Goal: Transaction & Acquisition: Purchase product/service

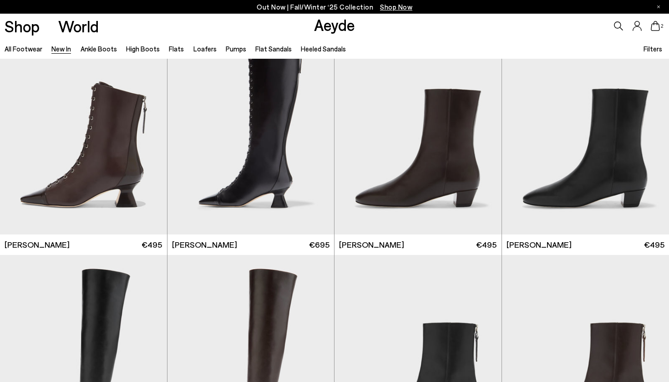
scroll to position [1186, 0]
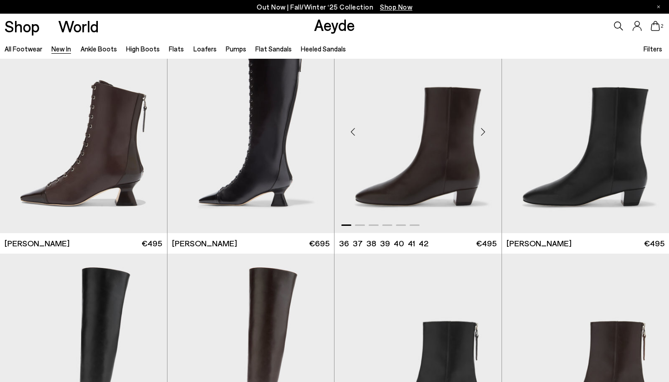
click at [418, 167] on img "1 / 6" at bounding box center [417, 128] width 167 height 210
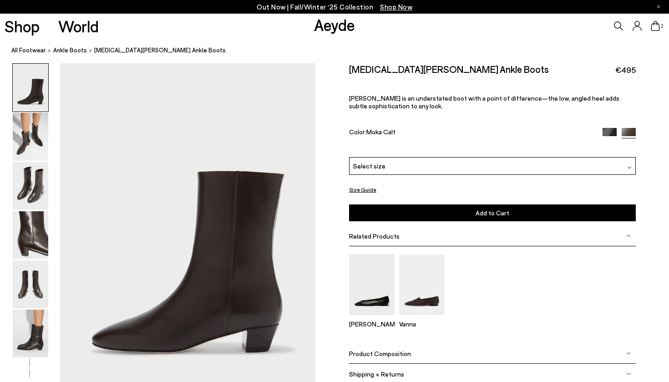
click at [397, 168] on div "Select size" at bounding box center [492, 166] width 287 height 18
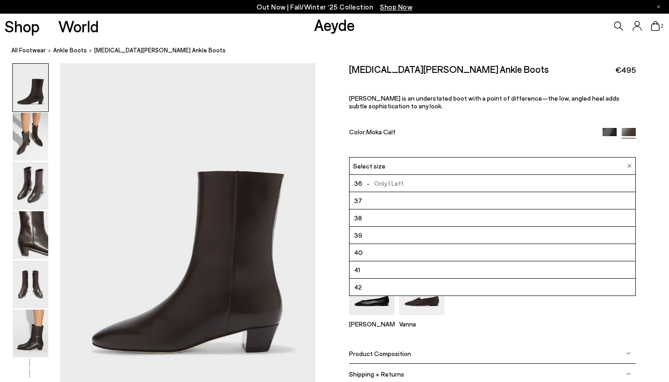
click at [482, 312] on div "Ellie Vanna" at bounding box center [492, 294] width 287 height 81
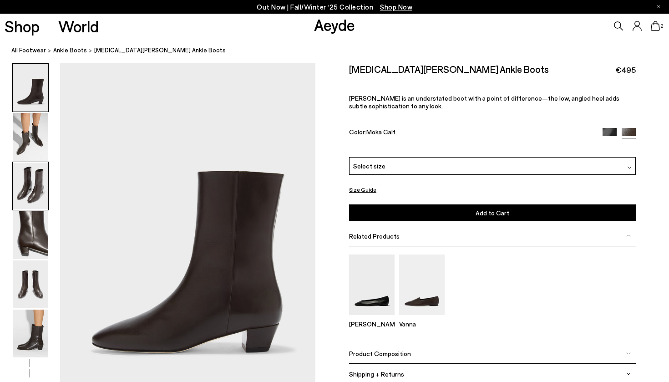
click at [27, 202] on img at bounding box center [30, 186] width 35 height 48
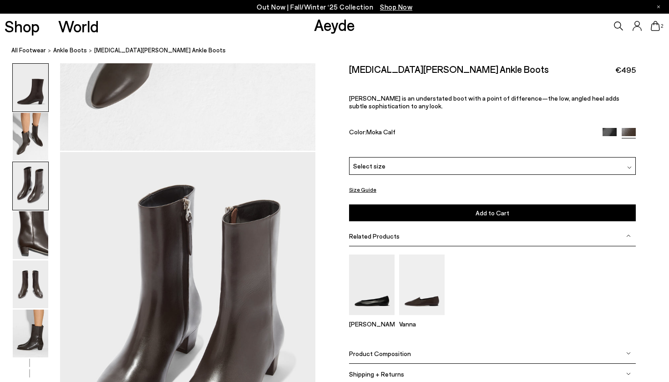
scroll to position [684, 0]
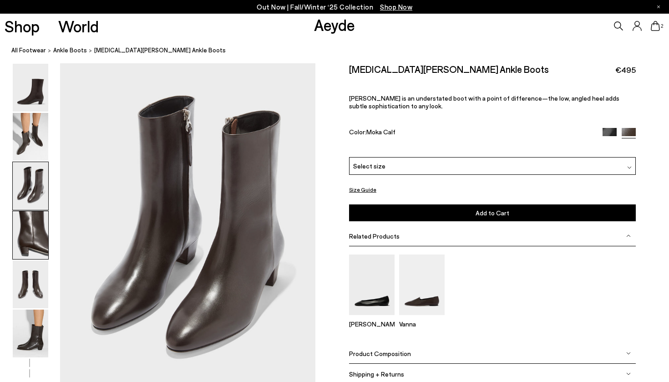
click at [30, 225] on img at bounding box center [30, 235] width 35 height 48
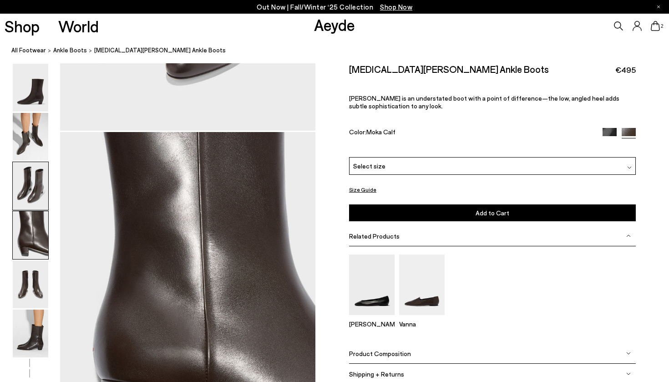
scroll to position [1026, 0]
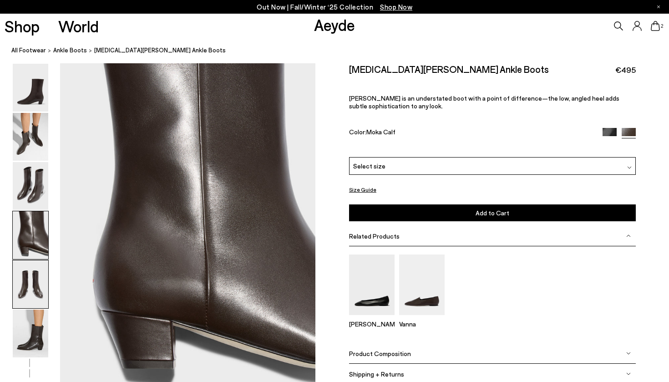
click at [30, 276] on img at bounding box center [30, 284] width 35 height 48
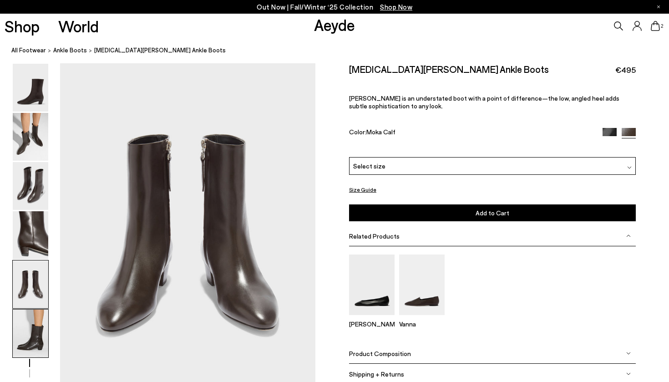
click at [35, 324] on img at bounding box center [30, 333] width 35 height 48
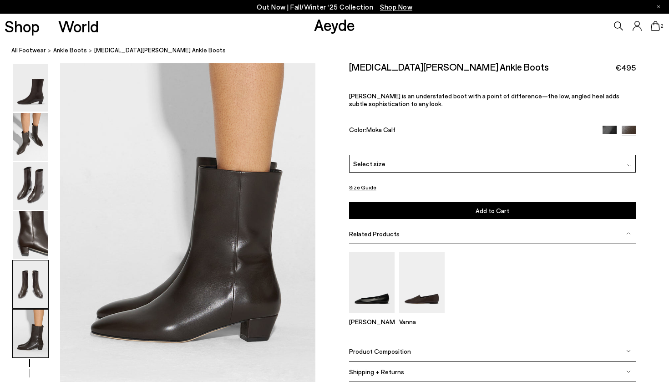
scroll to position [1772, 0]
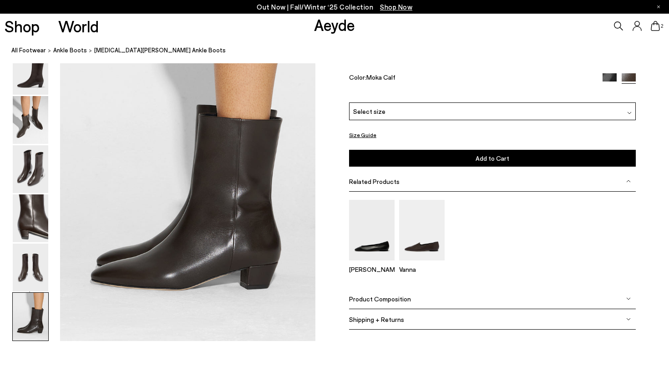
click at [608, 80] on img at bounding box center [609, 80] width 14 height 14
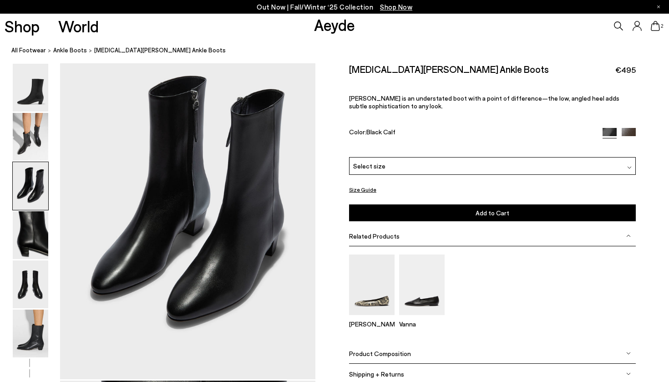
scroll to position [708, 1]
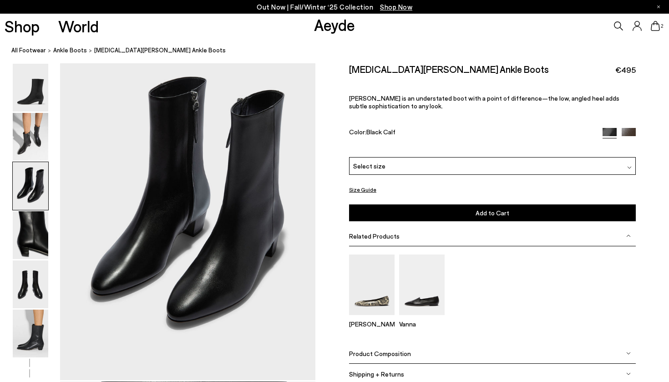
click at [30, 190] on img at bounding box center [30, 186] width 35 height 48
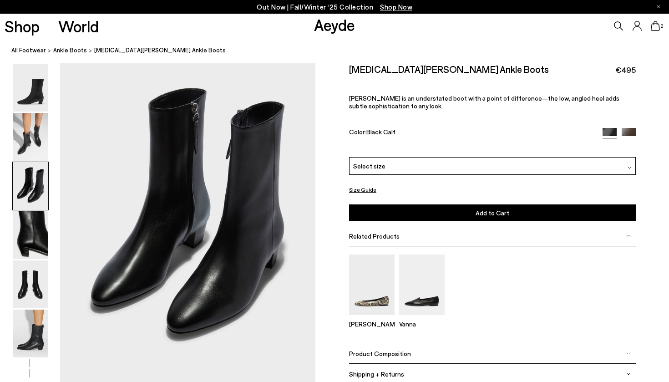
scroll to position [703, 1]
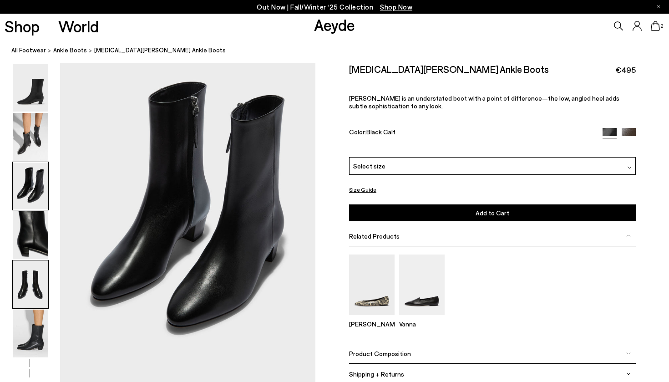
click at [34, 291] on img at bounding box center [30, 284] width 35 height 48
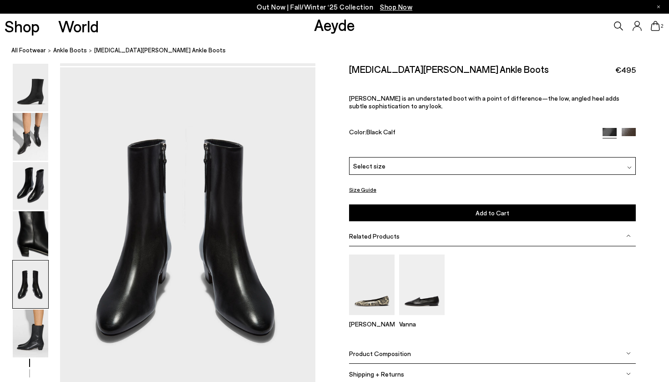
scroll to position [1368, 1]
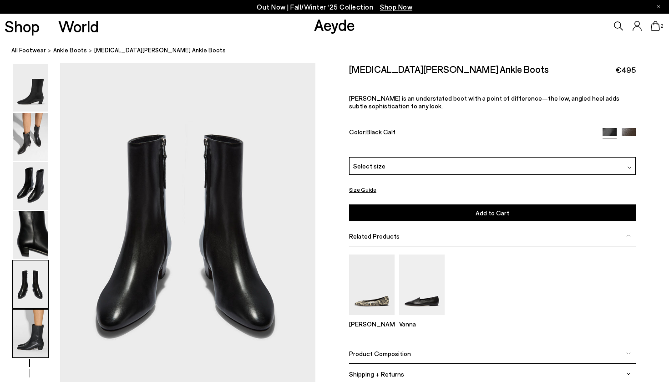
click at [39, 335] on img at bounding box center [30, 333] width 35 height 48
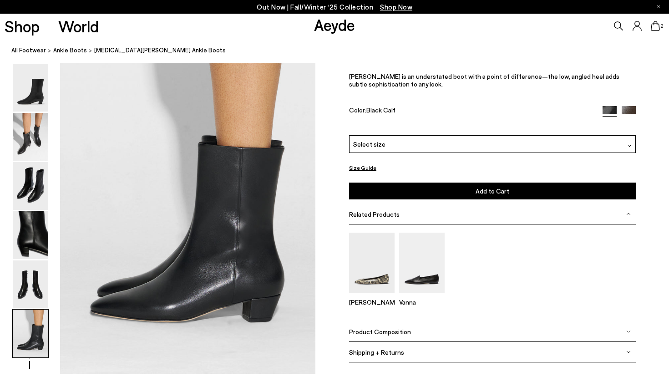
scroll to position [1772, 1]
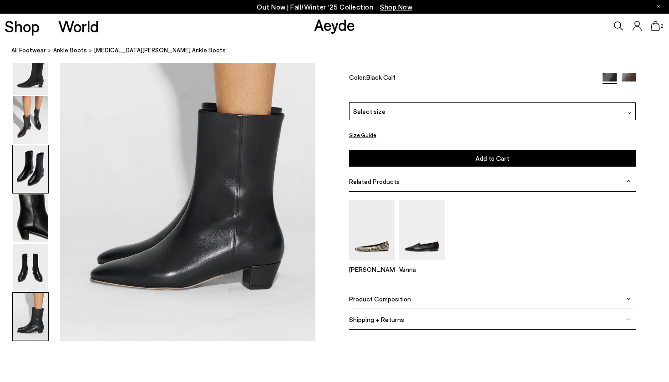
click at [35, 178] on img at bounding box center [30, 169] width 35 height 48
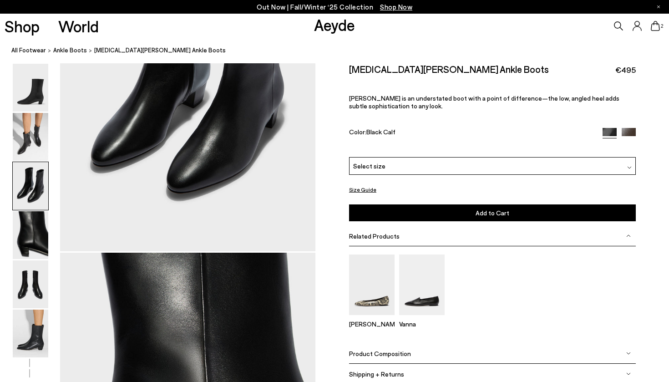
scroll to position [684, 1]
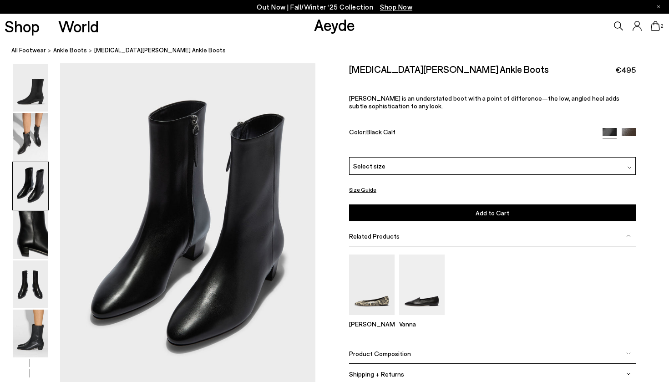
click at [506, 169] on div "Select size" at bounding box center [492, 166] width 287 height 18
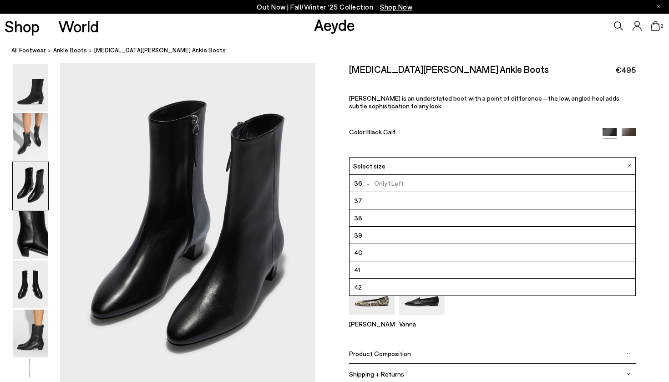
click at [413, 217] on li "38" at bounding box center [492, 217] width 286 height 17
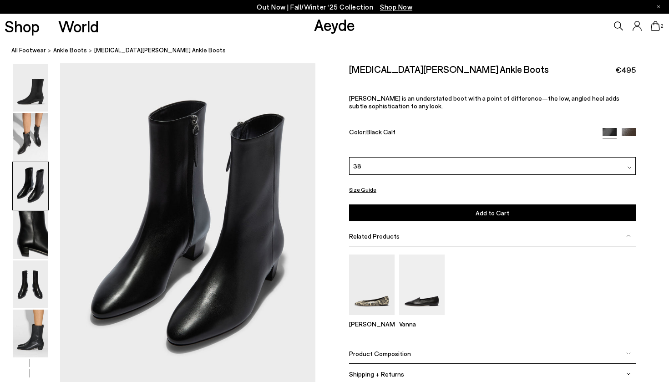
click at [440, 215] on button "Add to Cart Select a Size First" at bounding box center [492, 212] width 287 height 17
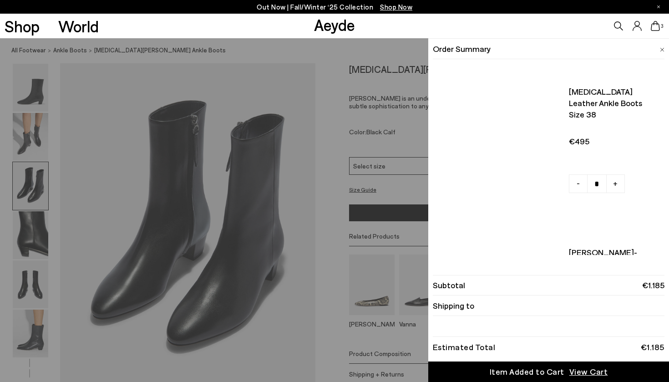
click at [654, 25] on icon at bounding box center [655, 26] width 9 height 10
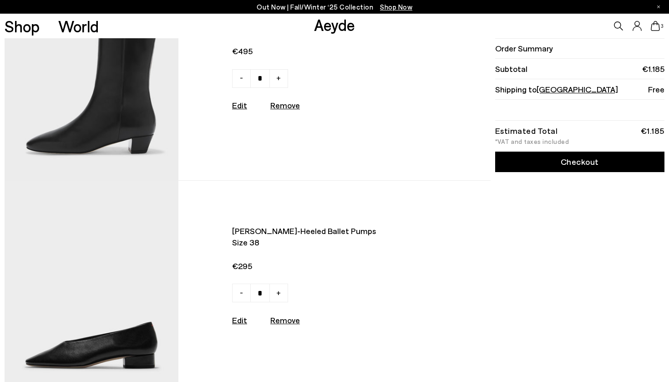
scroll to position [72, 0]
click at [574, 166] on link "Checkout" at bounding box center [579, 161] width 169 height 20
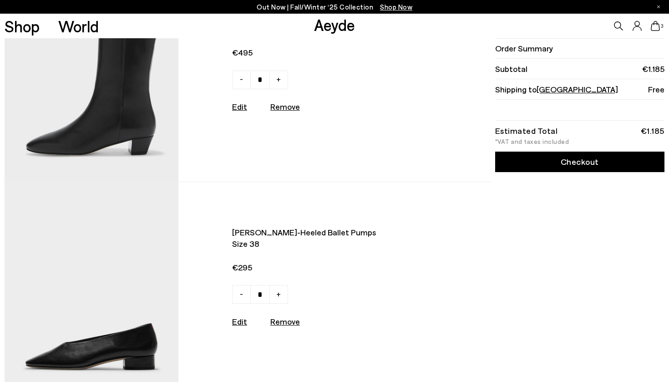
scroll to position [66, 0]
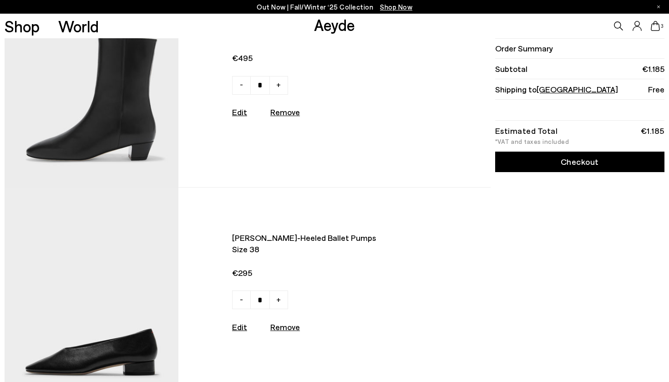
click at [276, 114] on u "Remove" at bounding box center [285, 112] width 30 height 10
type input "*"
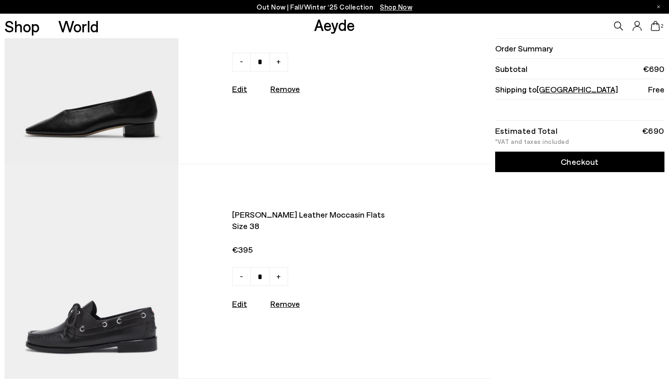
scroll to position [101, 0]
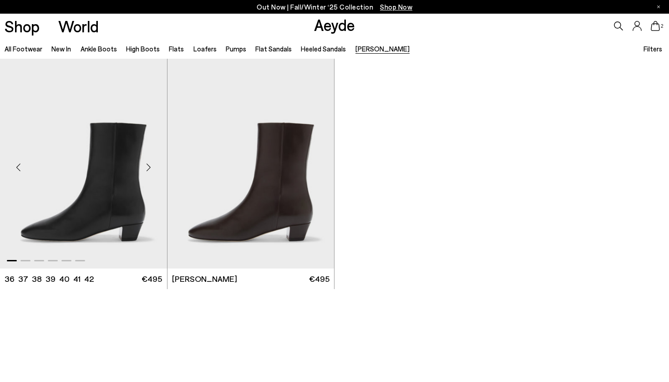
click at [119, 226] on img "1 / 6" at bounding box center [83, 164] width 167 height 210
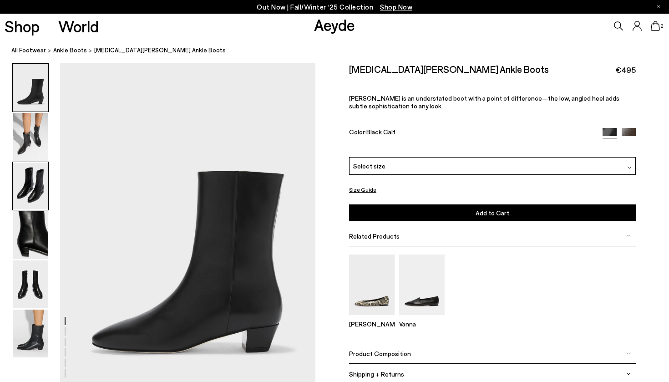
click at [26, 187] on img at bounding box center [30, 186] width 35 height 48
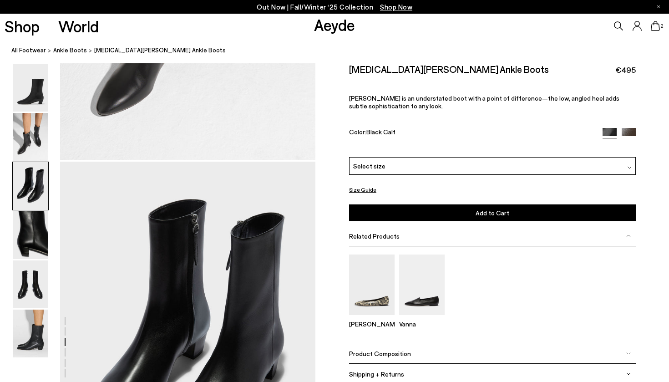
scroll to position [684, 0]
